Goal: Information Seeking & Learning: Learn about a topic

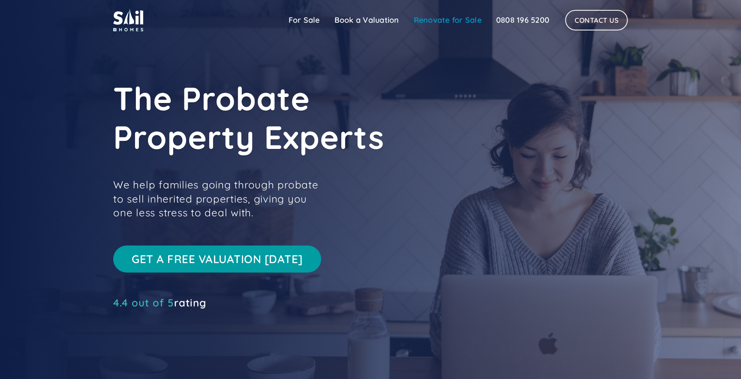
click at [434, 22] on link "Renovate for Sale" at bounding box center [448, 20] width 82 height 17
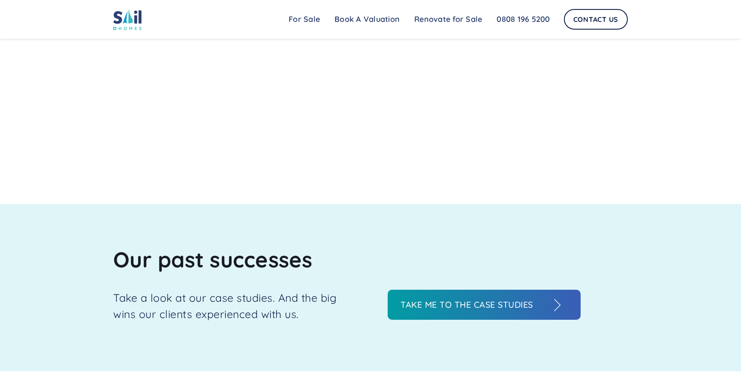
click at [489, 309] on h3 "Take me to the case studies" at bounding box center [476, 304] width 150 height 13
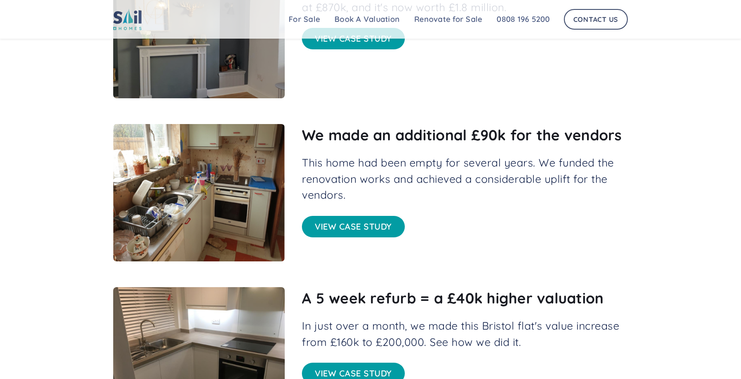
scroll to position [382, 0]
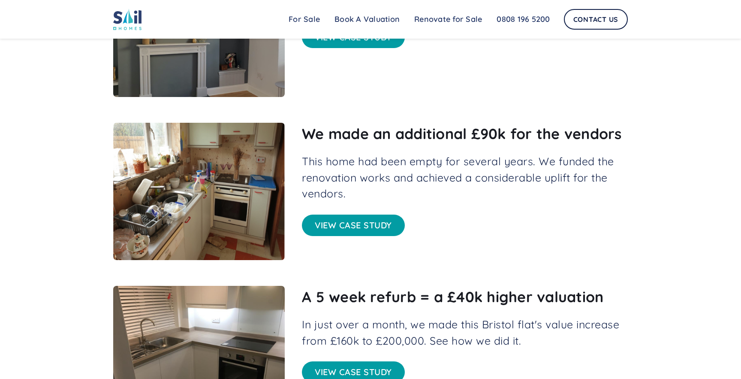
click at [363, 223] on link "View case study" at bounding box center [353, 224] width 103 height 21
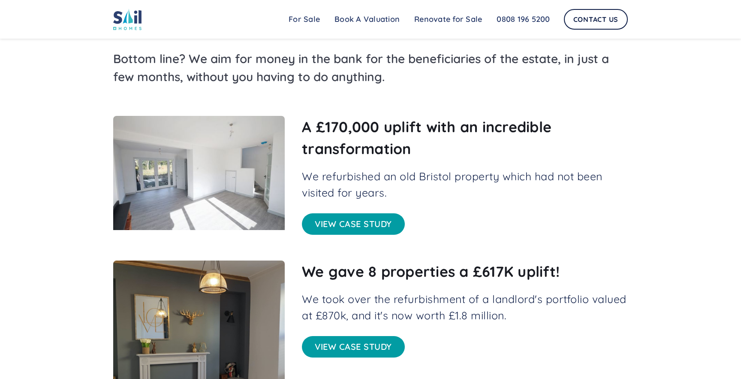
scroll to position [0, 0]
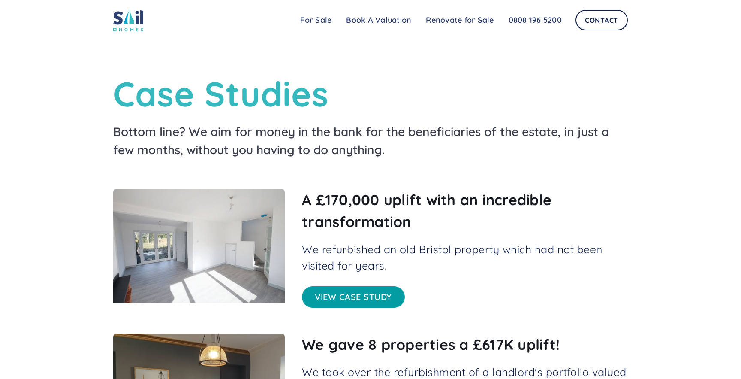
click at [344, 295] on link "View case study" at bounding box center [353, 296] width 103 height 21
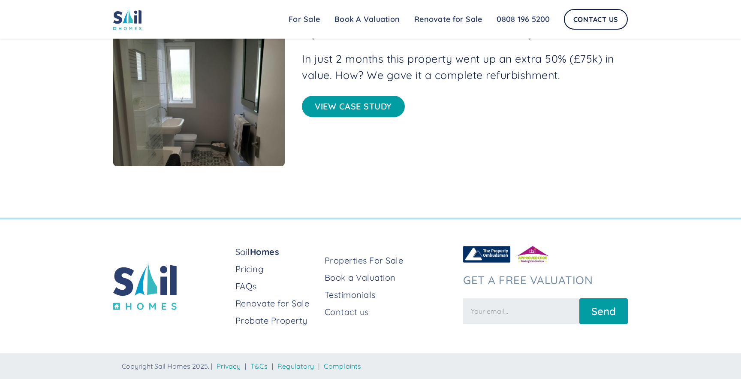
scroll to position [922, 0]
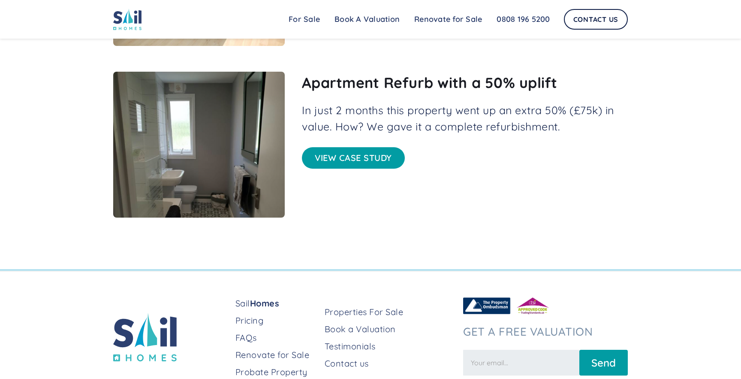
click at [368, 159] on link "View case study" at bounding box center [353, 157] width 103 height 21
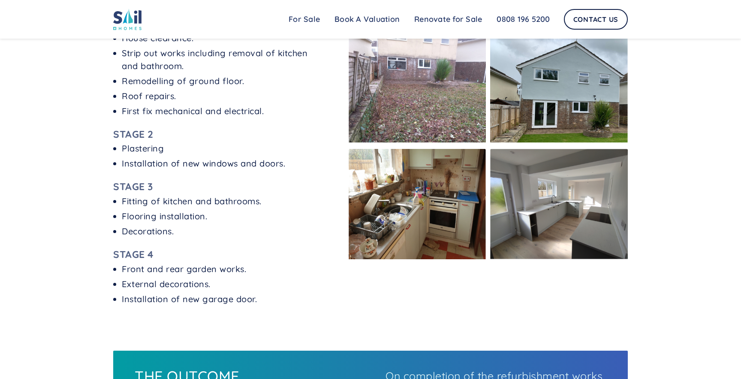
scroll to position [571, 0]
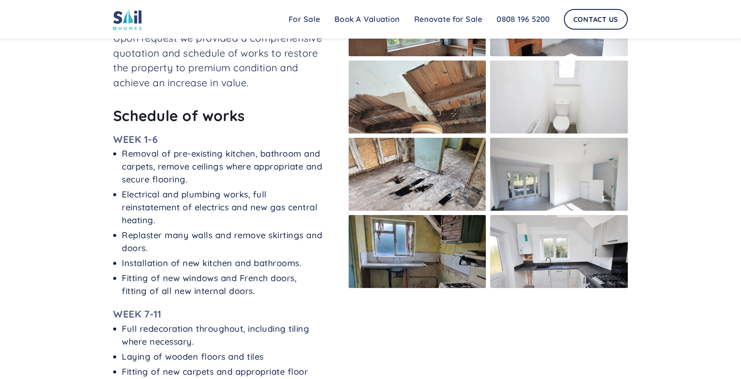
scroll to position [593, 0]
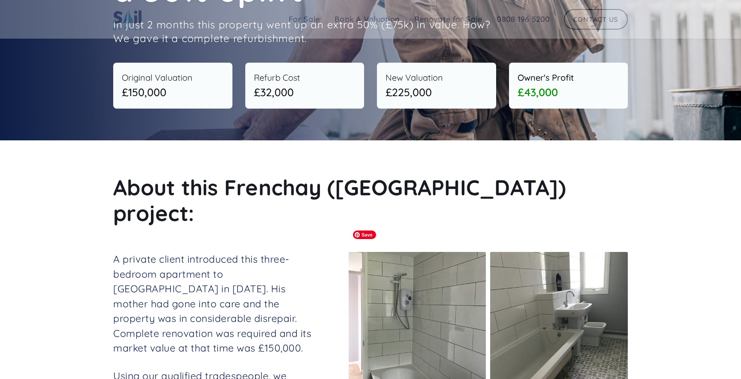
scroll to position [115, 0]
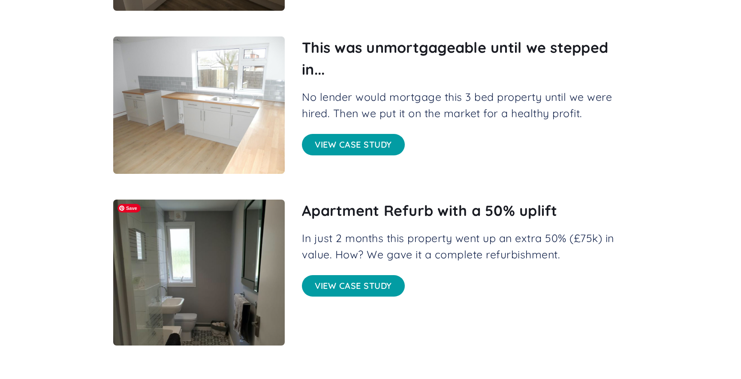
scroll to position [784, 0]
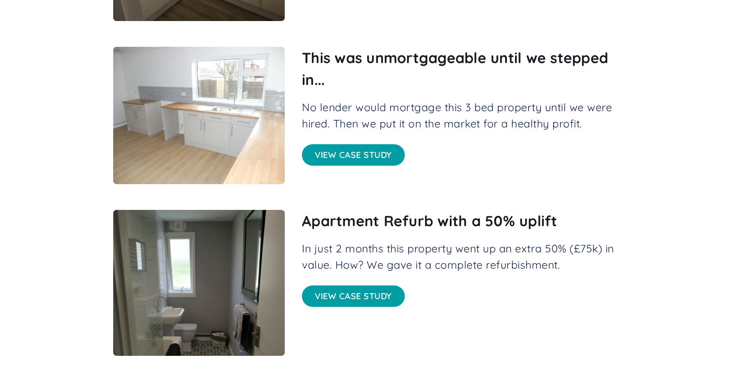
click at [380, 153] on link "View case study" at bounding box center [353, 154] width 103 height 21
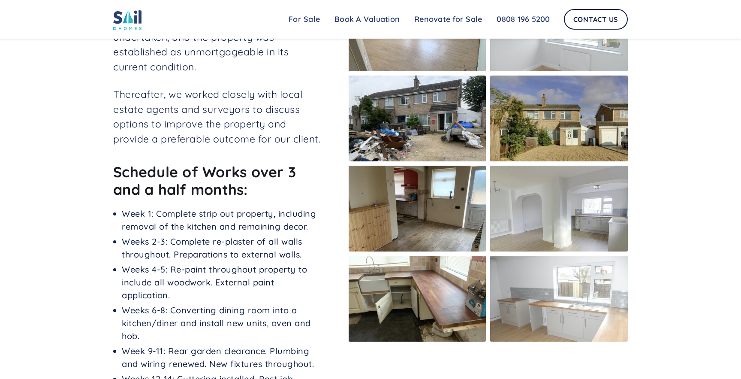
scroll to position [384, 0]
